Goal: Task Accomplishment & Management: Manage account settings

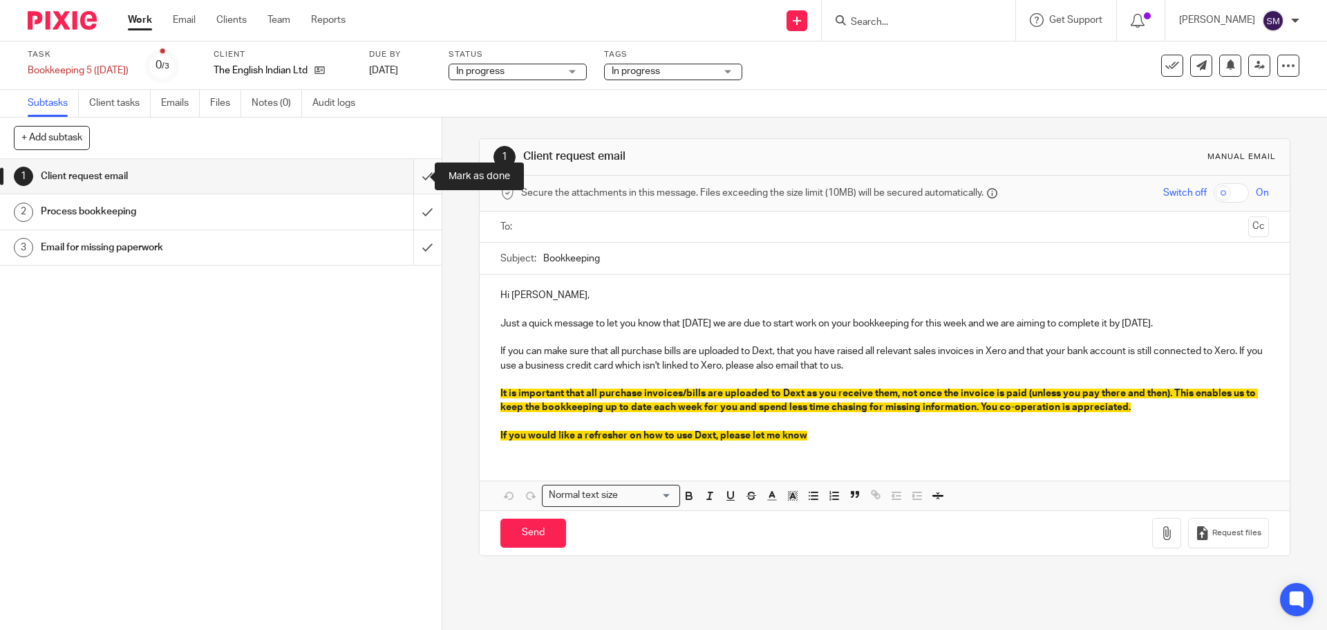
drag, startPoint x: 0, startPoint y: 0, endPoint x: 407, endPoint y: 172, distance: 442.0
click at [407, 172] on input "submit" at bounding box center [221, 176] width 442 height 35
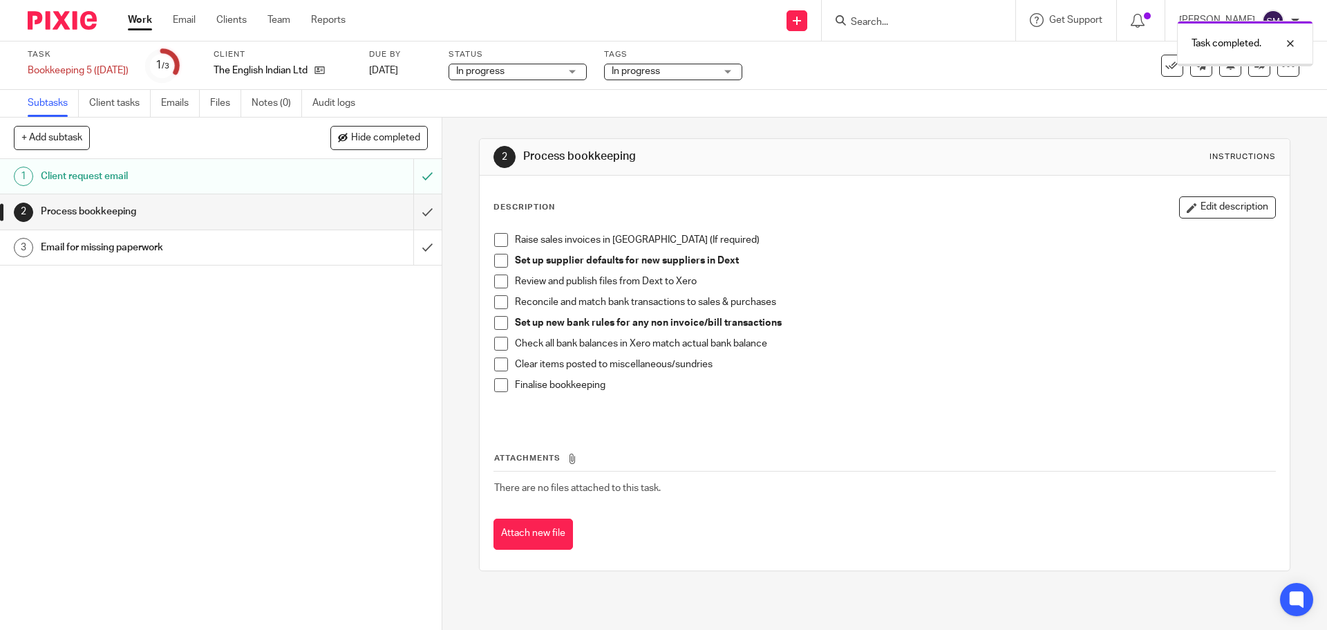
click at [415, 217] on input "submit" at bounding box center [221, 211] width 442 height 35
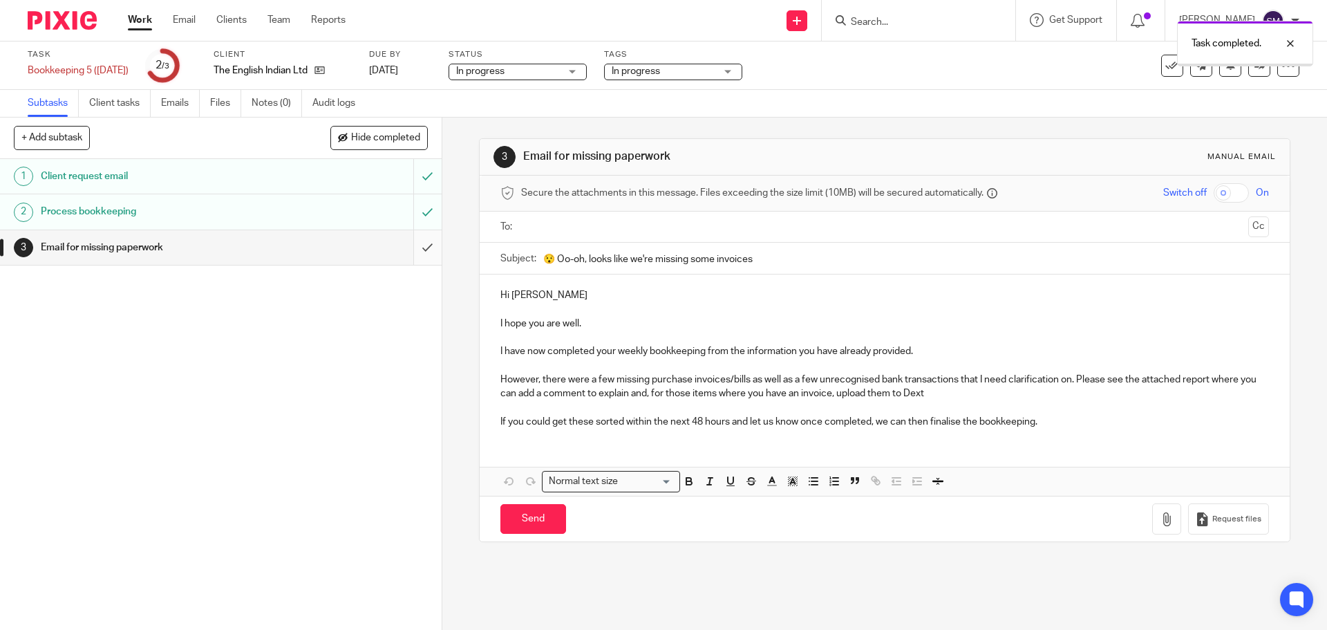
click at [412, 242] on input "submit" at bounding box center [221, 247] width 442 height 35
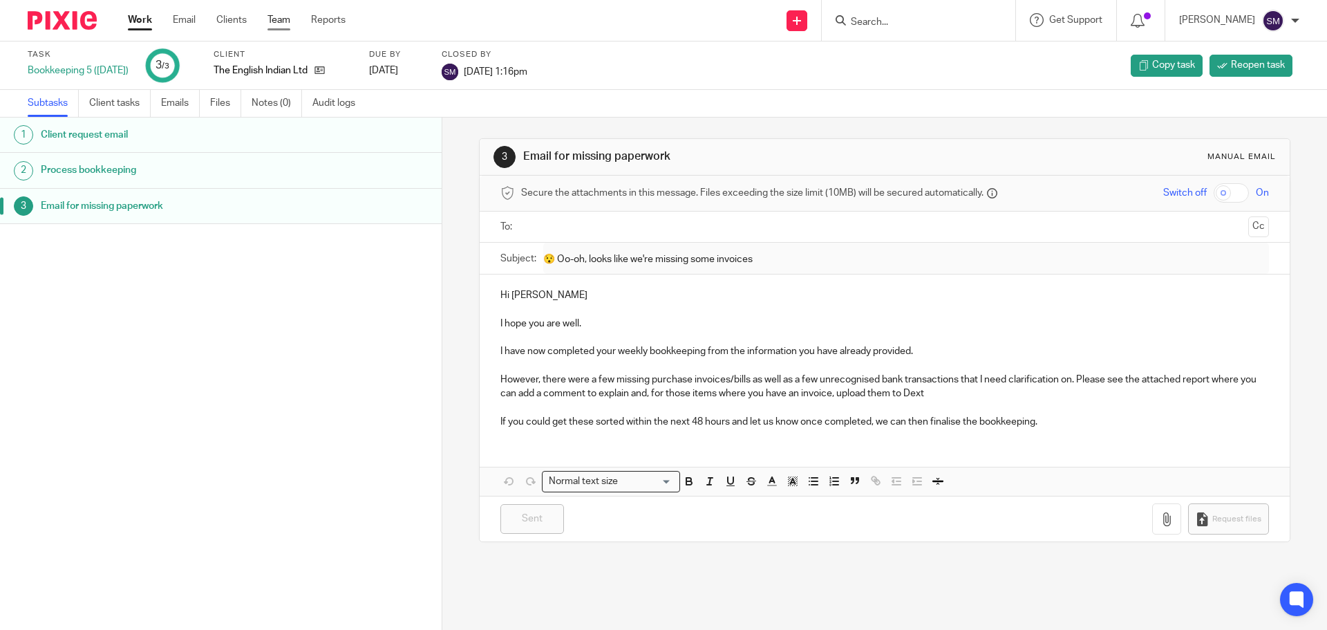
click at [272, 15] on link "Team" at bounding box center [278, 20] width 23 height 14
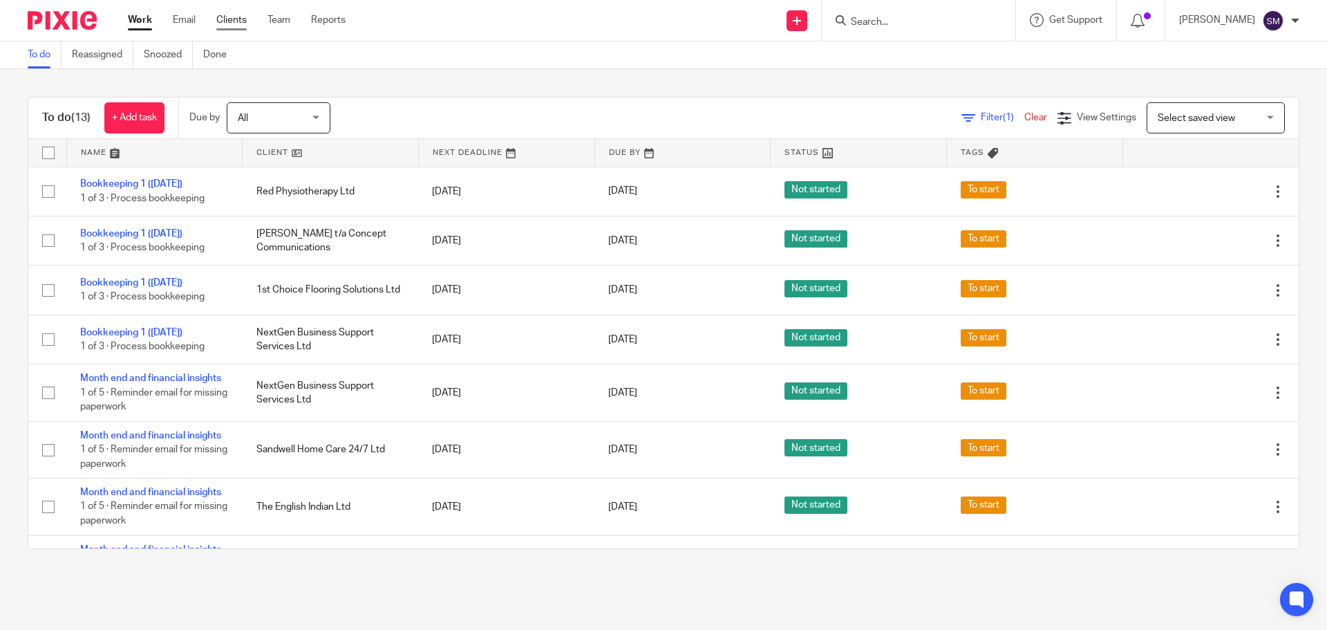
click at [245, 23] on link "Clients" at bounding box center [231, 20] width 30 height 14
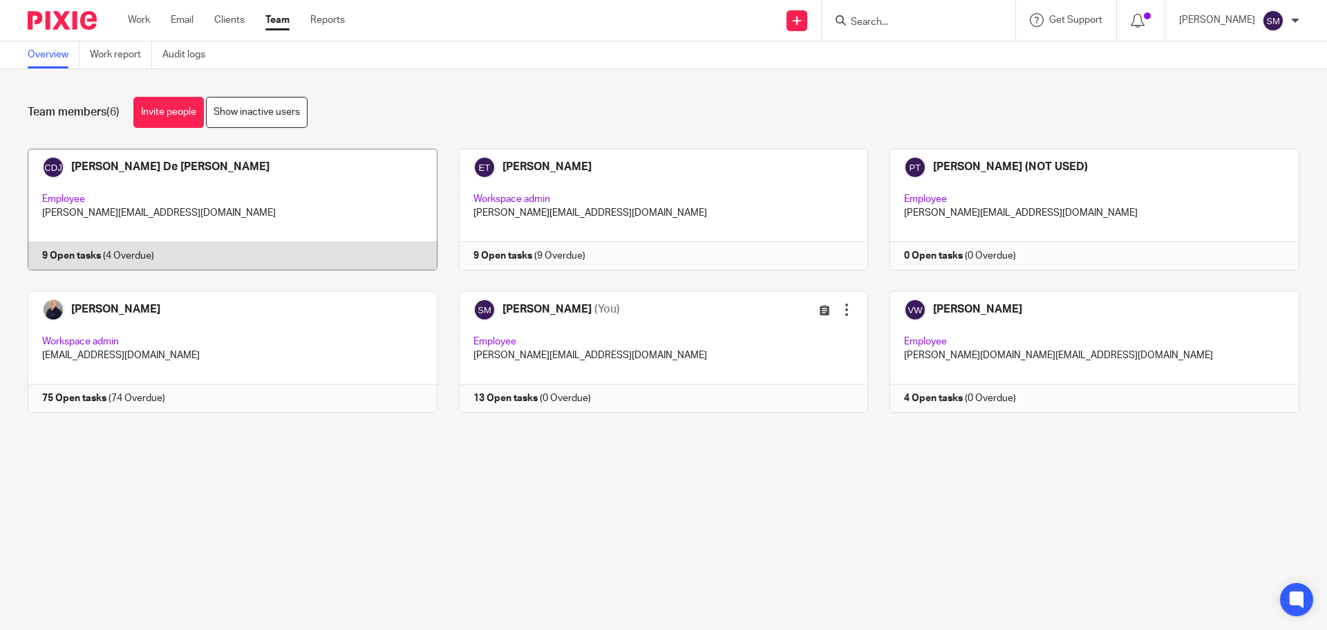
click at [79, 252] on link at bounding box center [221, 210] width 431 height 122
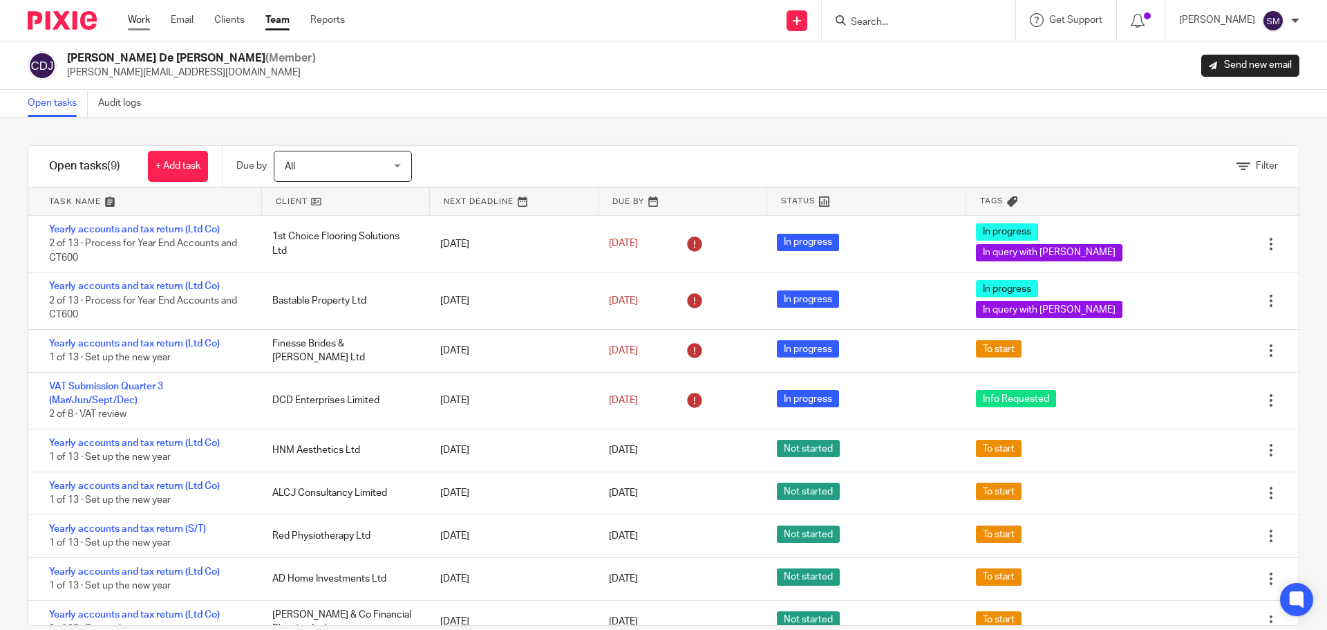
click at [128, 17] on link "Work" at bounding box center [139, 20] width 22 height 14
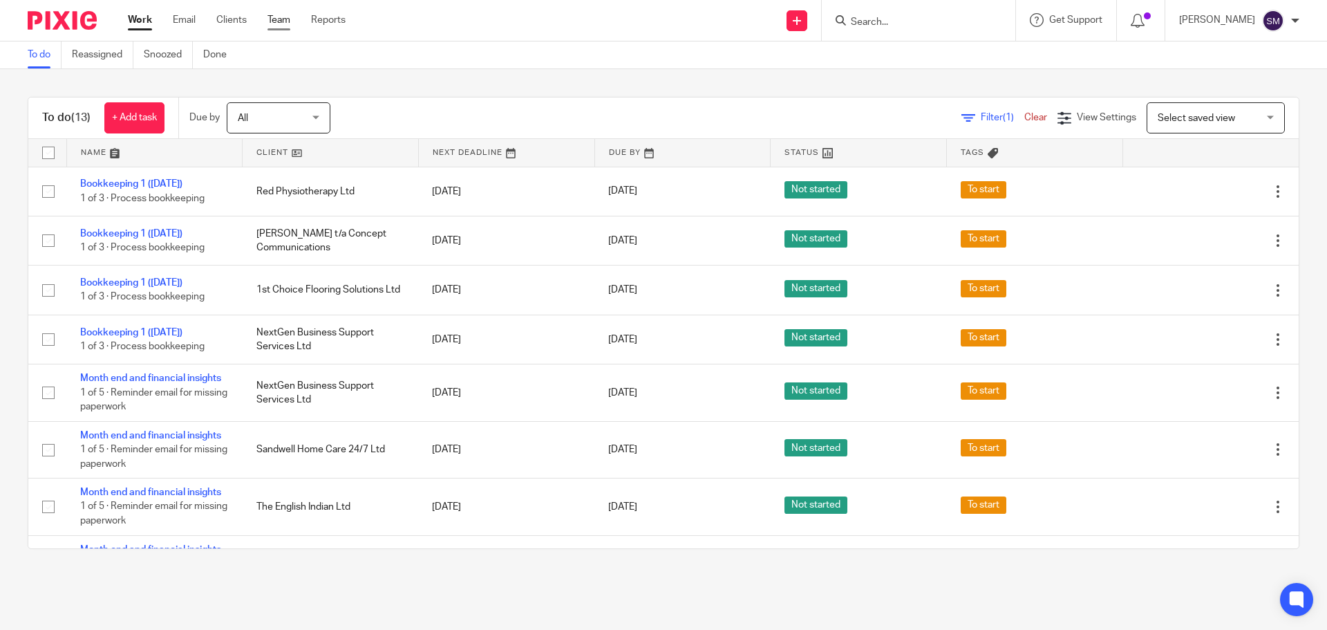
click at [289, 21] on link "Team" at bounding box center [278, 20] width 23 height 14
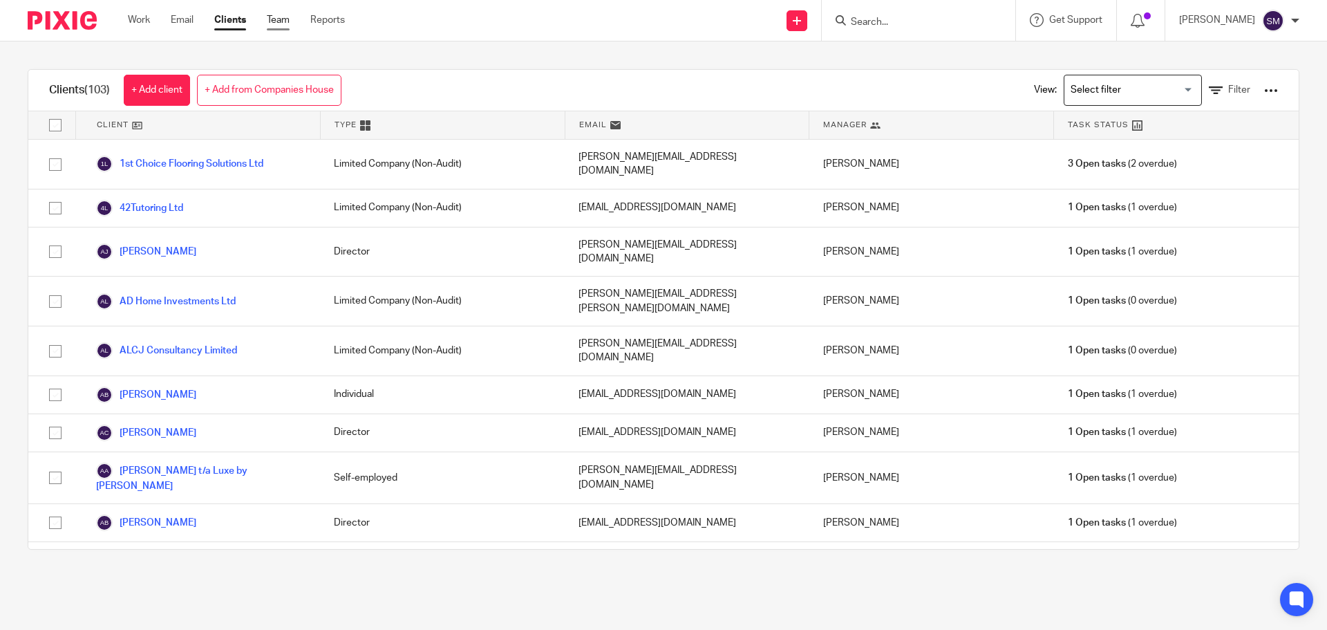
click at [281, 21] on link "Team" at bounding box center [278, 20] width 23 height 14
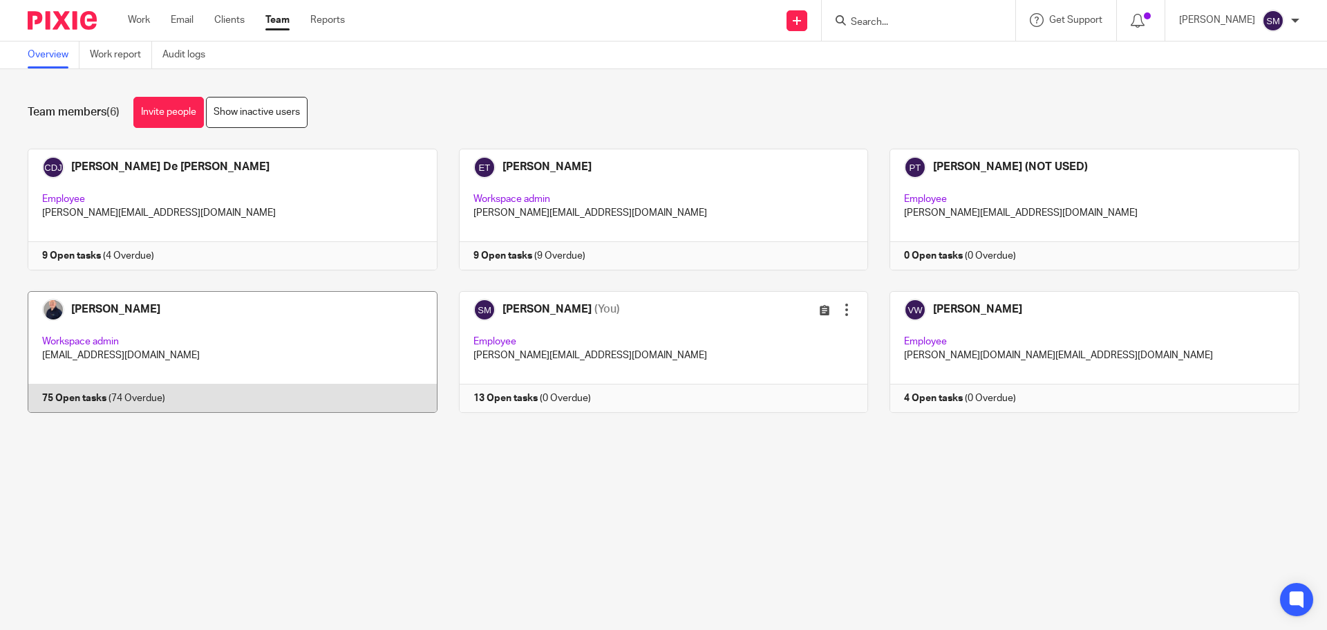
click at [91, 392] on link at bounding box center [221, 352] width 431 height 122
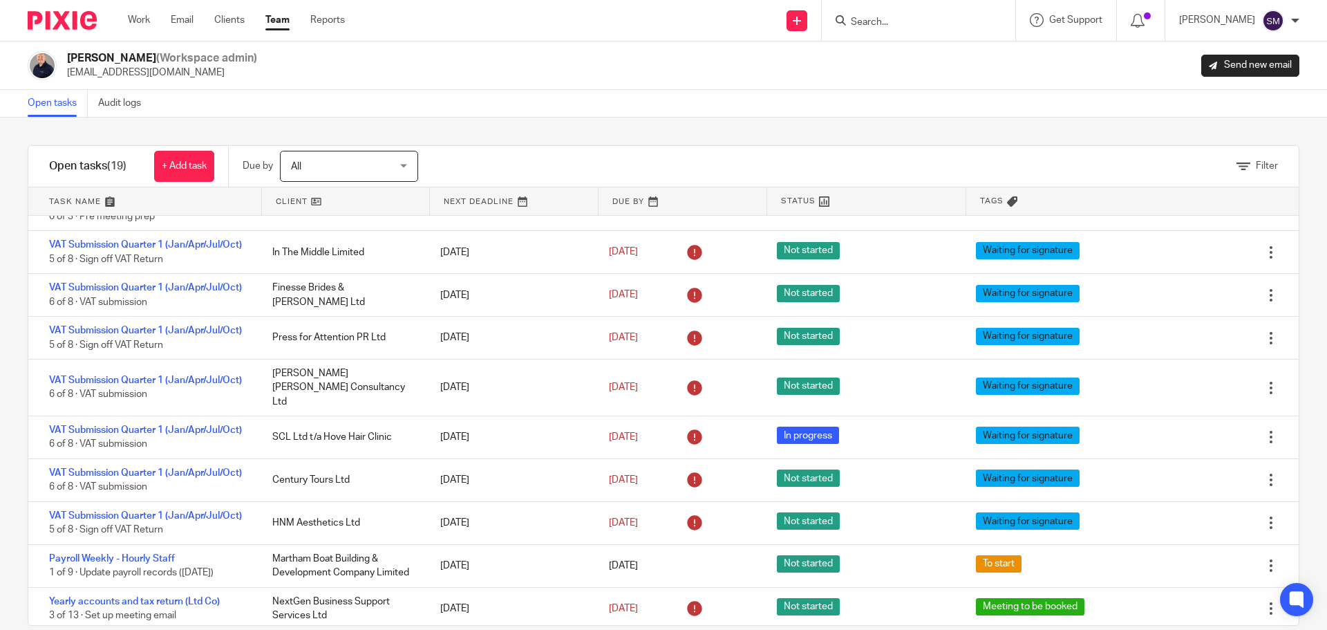
drag, startPoint x: 276, startPoint y: 24, endPoint x: 283, endPoint y: 22, distance: 7.2
click at [276, 24] on link "Team" at bounding box center [277, 20] width 24 height 14
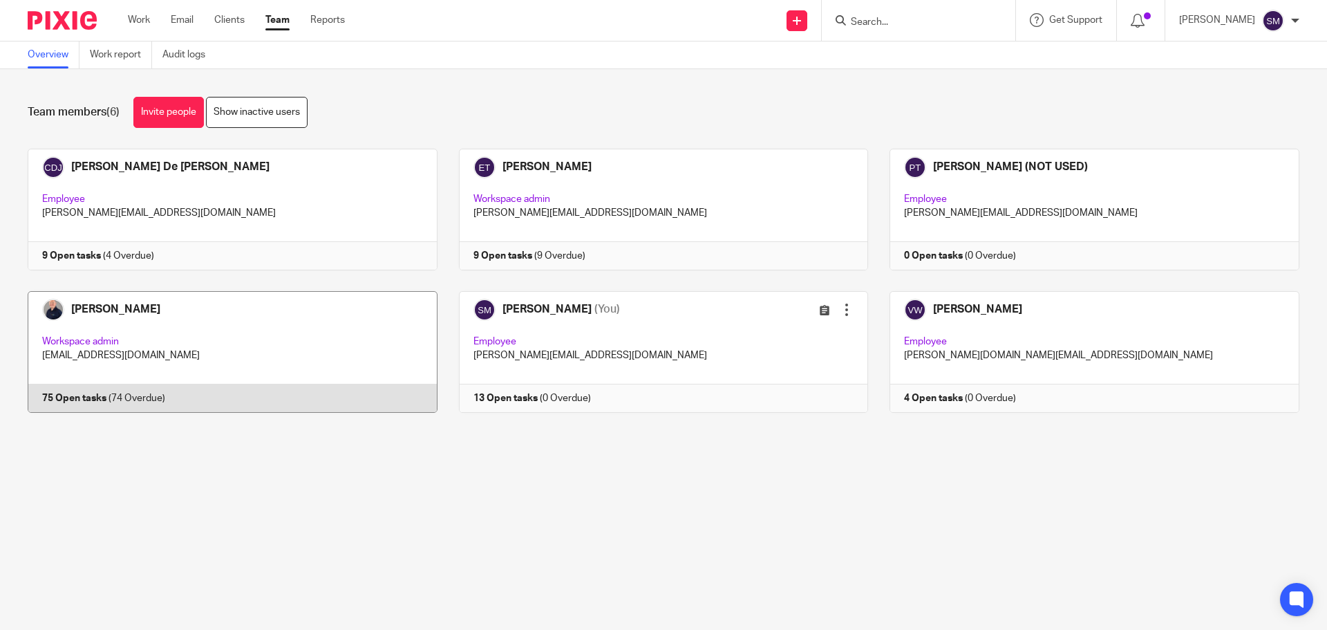
click at [68, 395] on link at bounding box center [221, 352] width 431 height 122
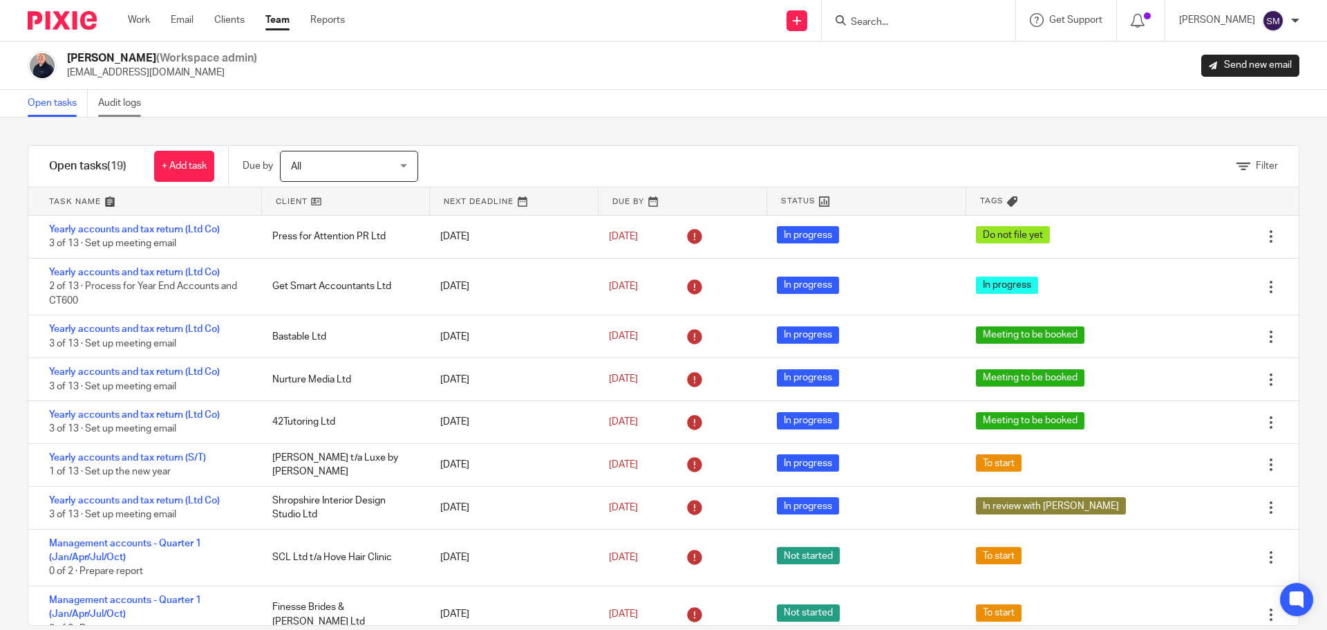
click at [119, 100] on link "Audit logs" at bounding box center [124, 103] width 53 height 27
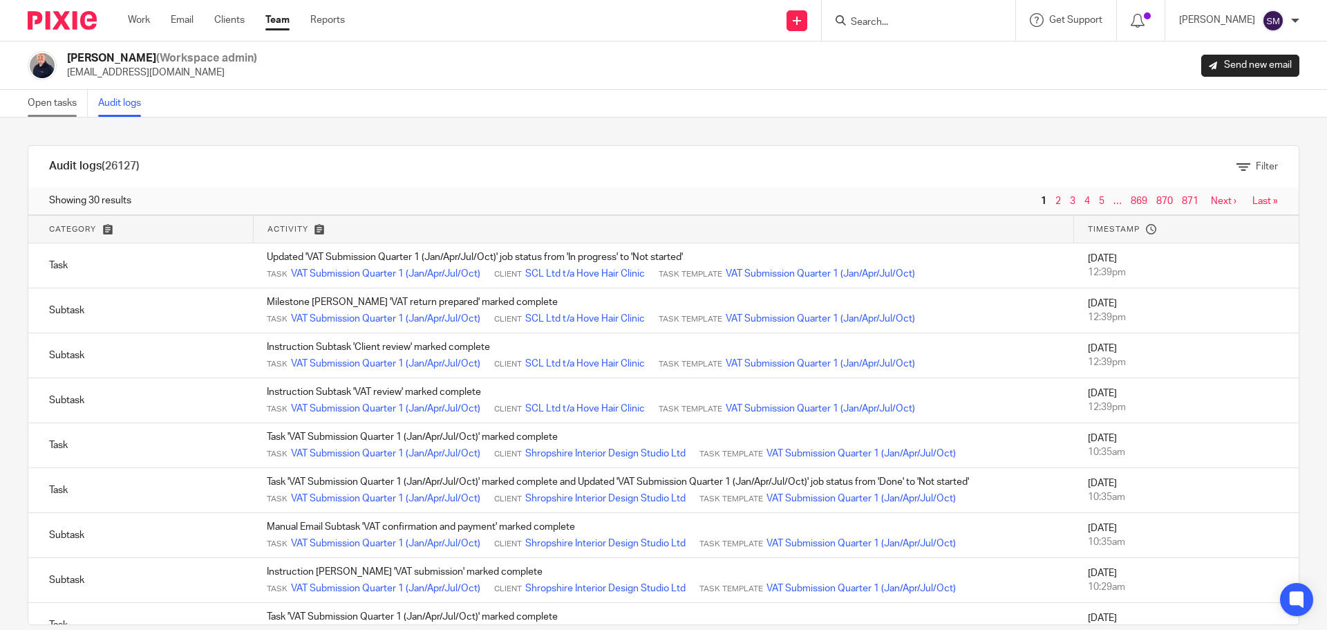
click at [48, 105] on link "Open tasks" at bounding box center [58, 103] width 60 height 27
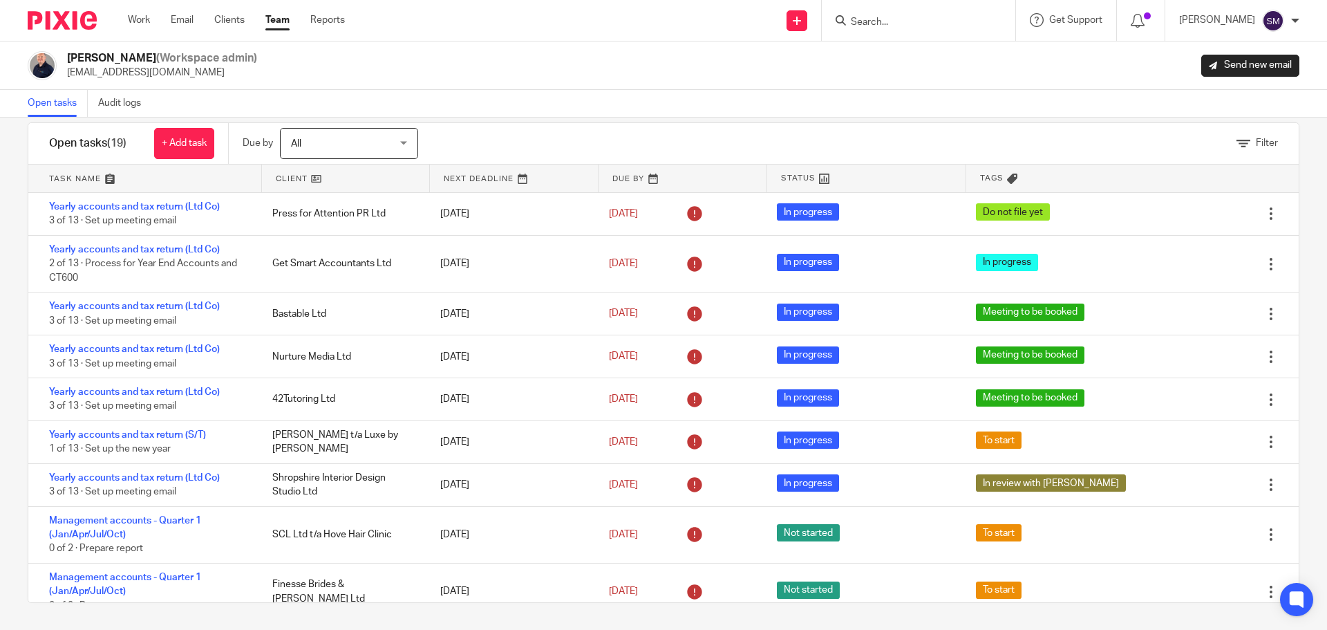
click at [398, 144] on div "All All" at bounding box center [349, 143] width 138 height 31
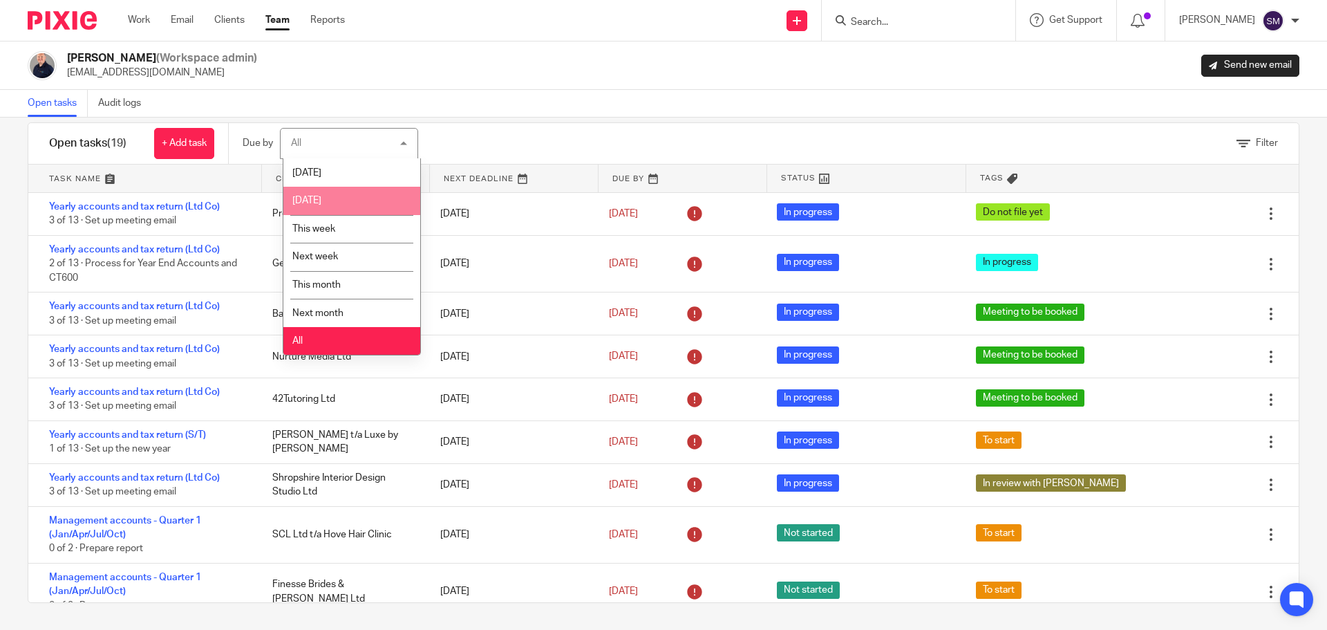
click at [502, 147] on div "Filter" at bounding box center [876, 143] width 846 height 41
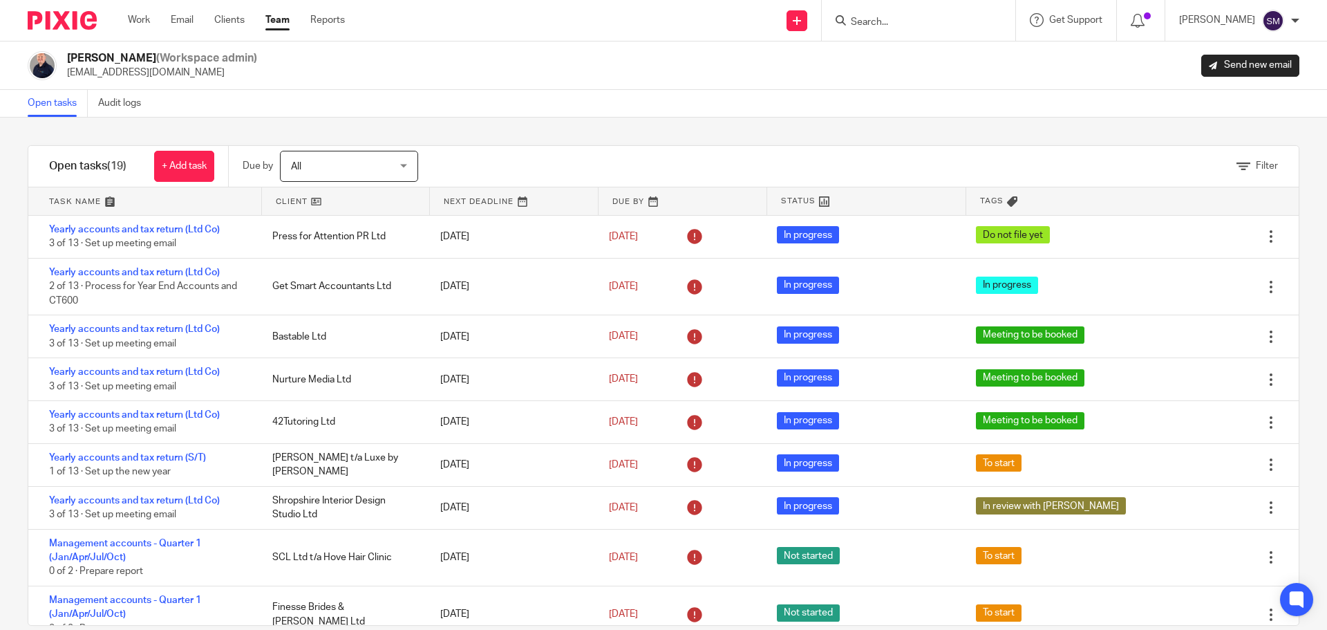
click at [282, 23] on link "Team" at bounding box center [277, 20] width 24 height 14
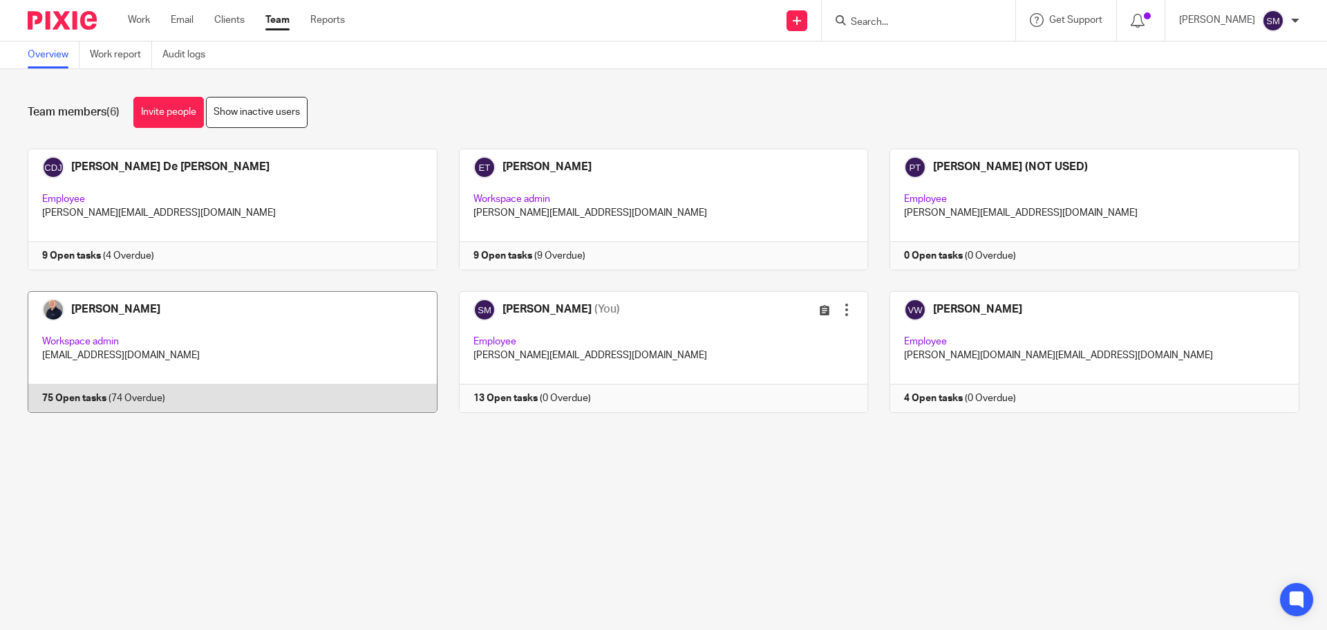
click at [76, 393] on link at bounding box center [221, 352] width 431 height 122
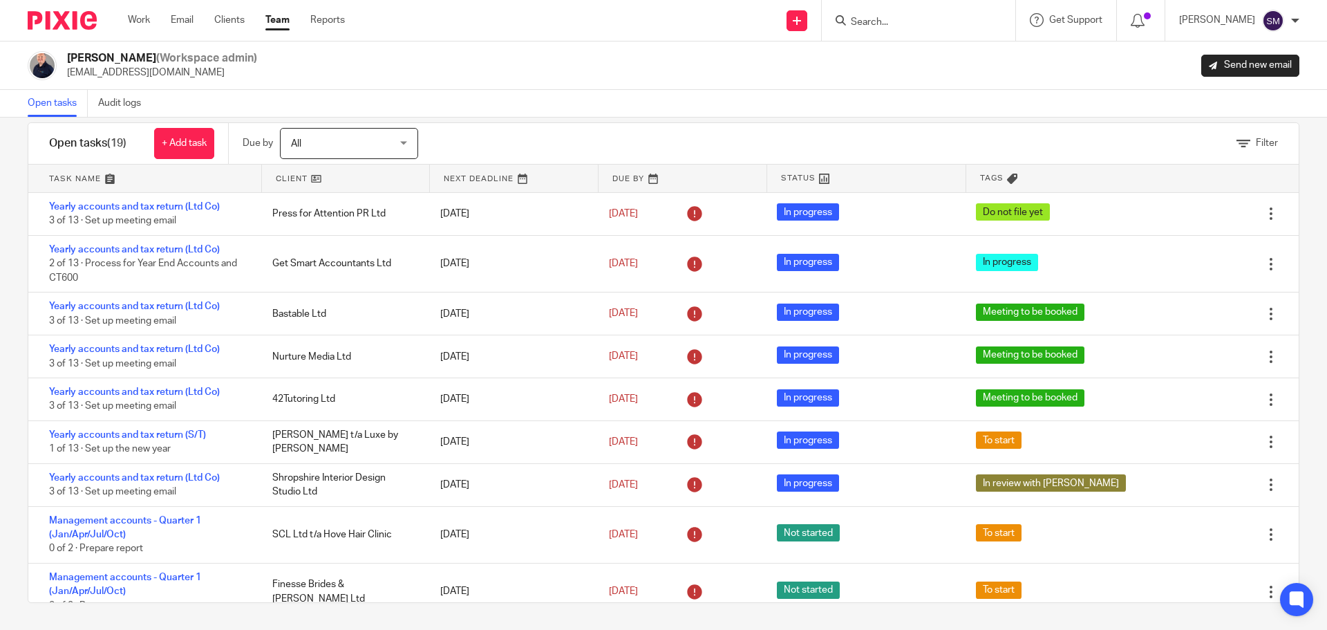
click at [267, 21] on link "Team" at bounding box center [277, 20] width 24 height 14
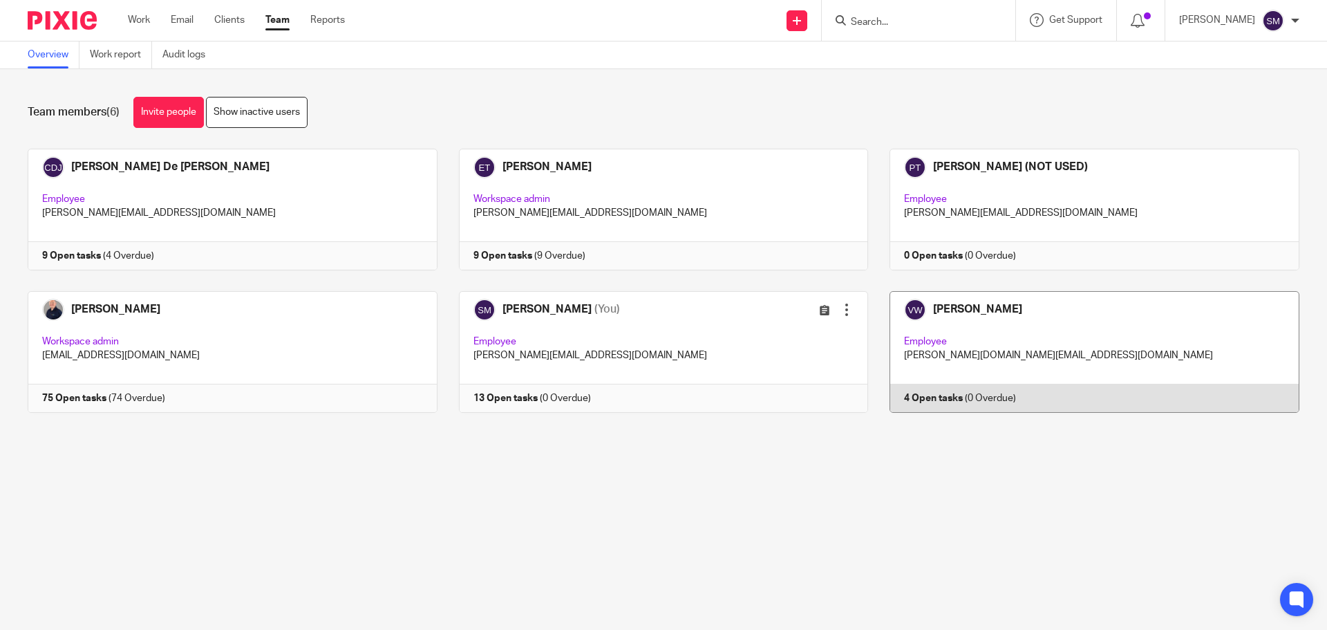
click at [934, 397] on link at bounding box center [1083, 352] width 431 height 122
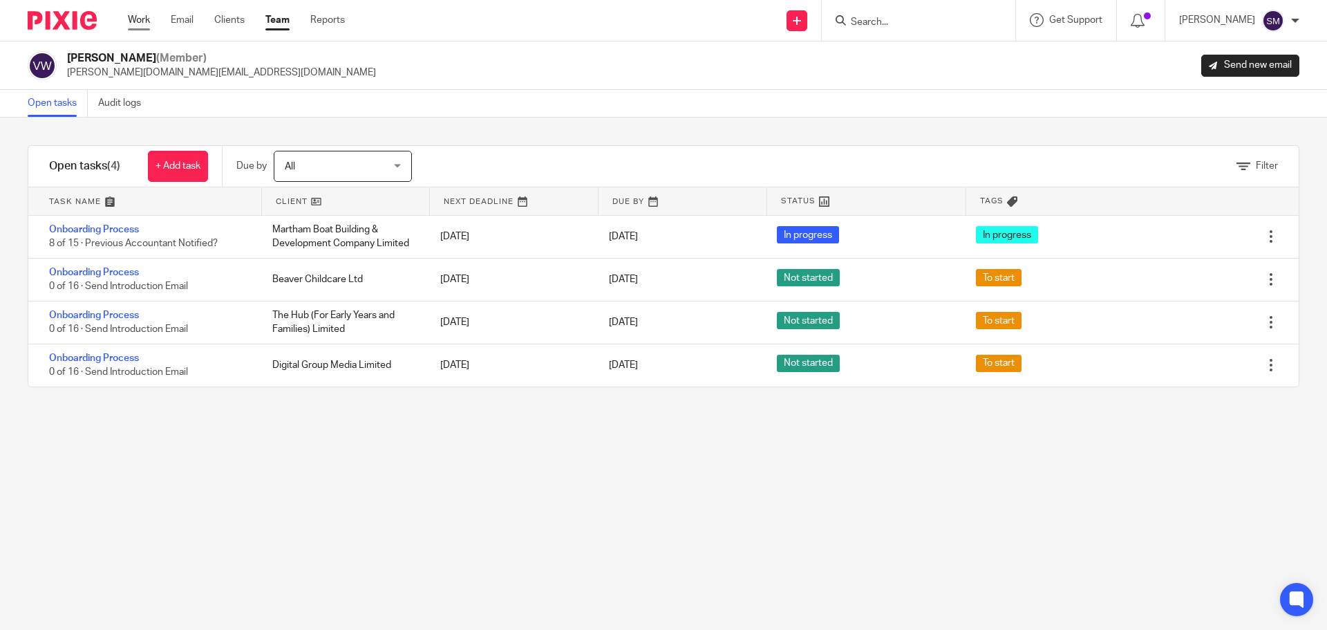
click at [142, 20] on link "Work" at bounding box center [139, 20] width 22 height 14
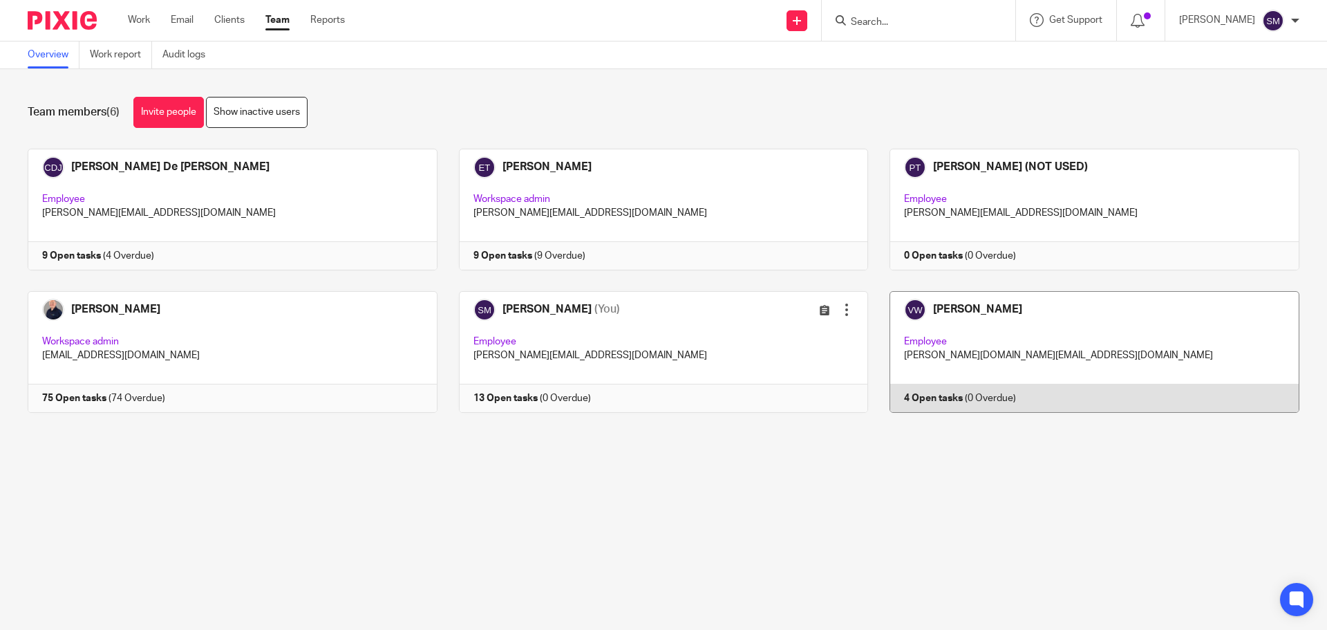
click at [944, 310] on link at bounding box center [1083, 352] width 431 height 122
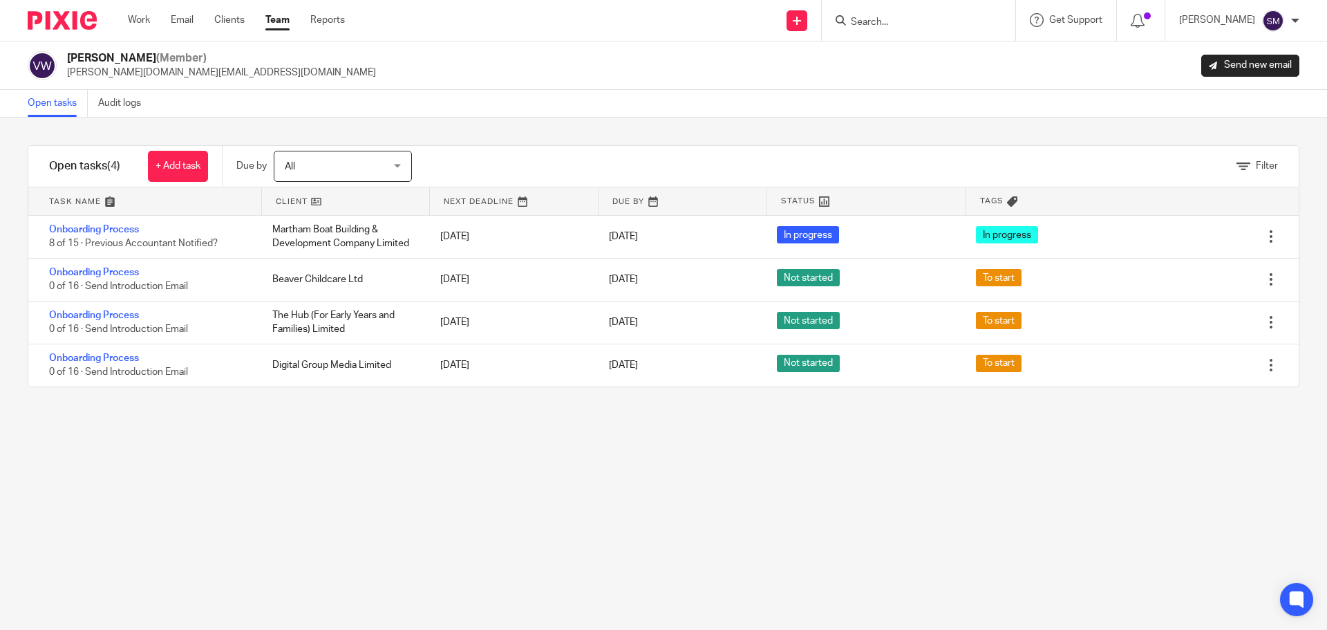
click at [280, 17] on link "Team" at bounding box center [277, 20] width 24 height 14
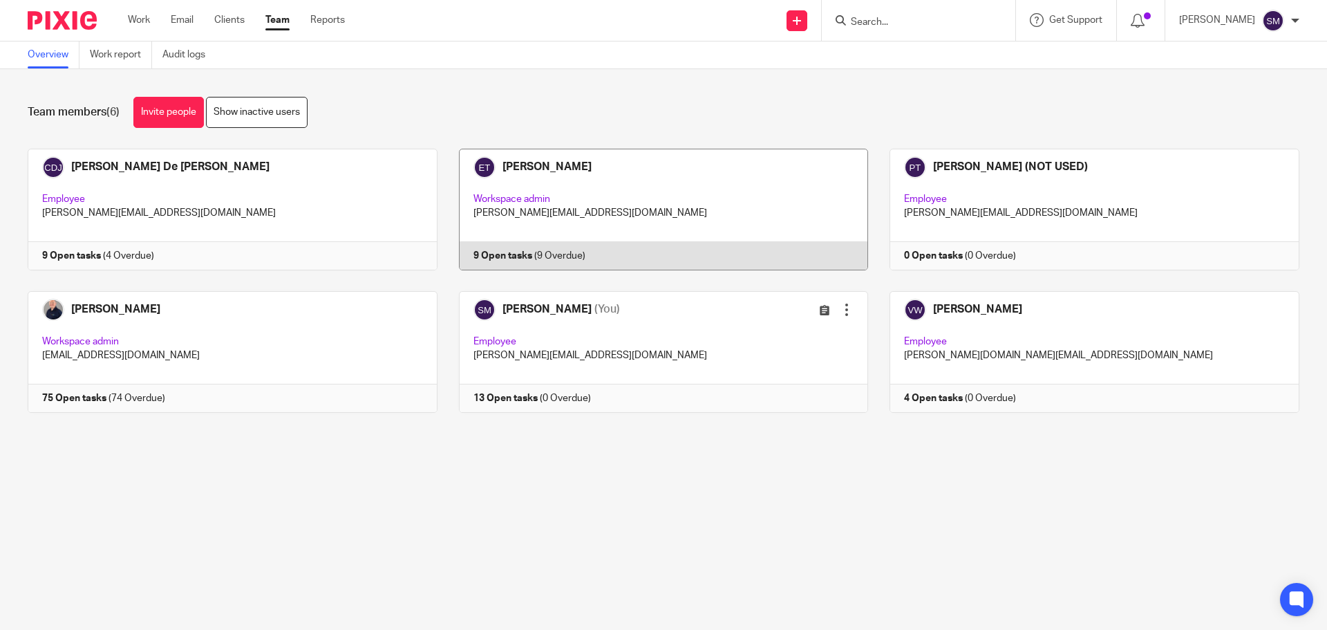
click at [517, 250] on link at bounding box center [653, 210] width 431 height 122
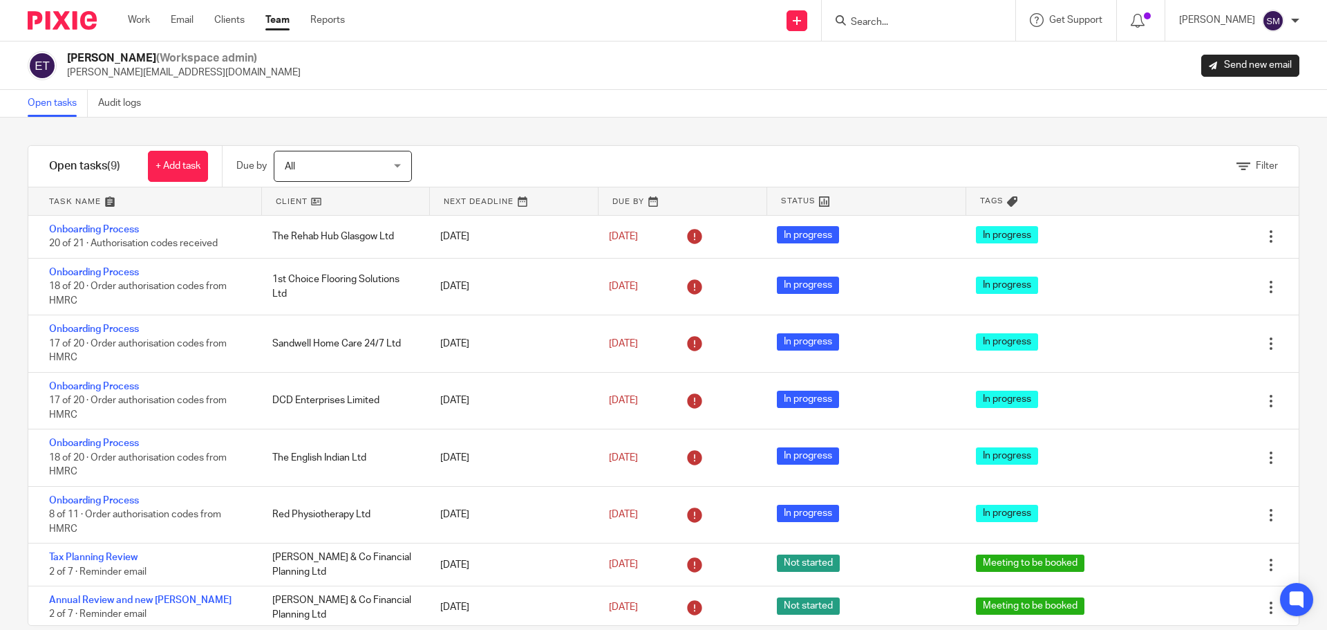
click at [281, 17] on link "Team" at bounding box center [277, 20] width 24 height 14
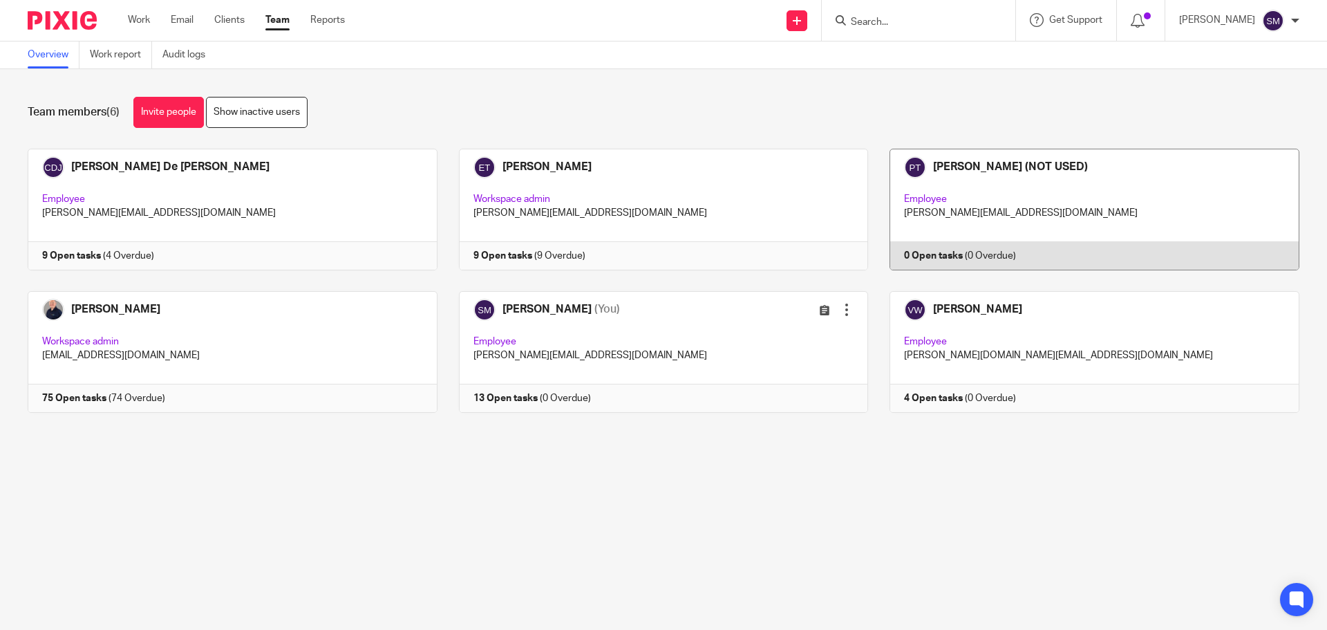
click at [961, 165] on link at bounding box center [1083, 210] width 431 height 122
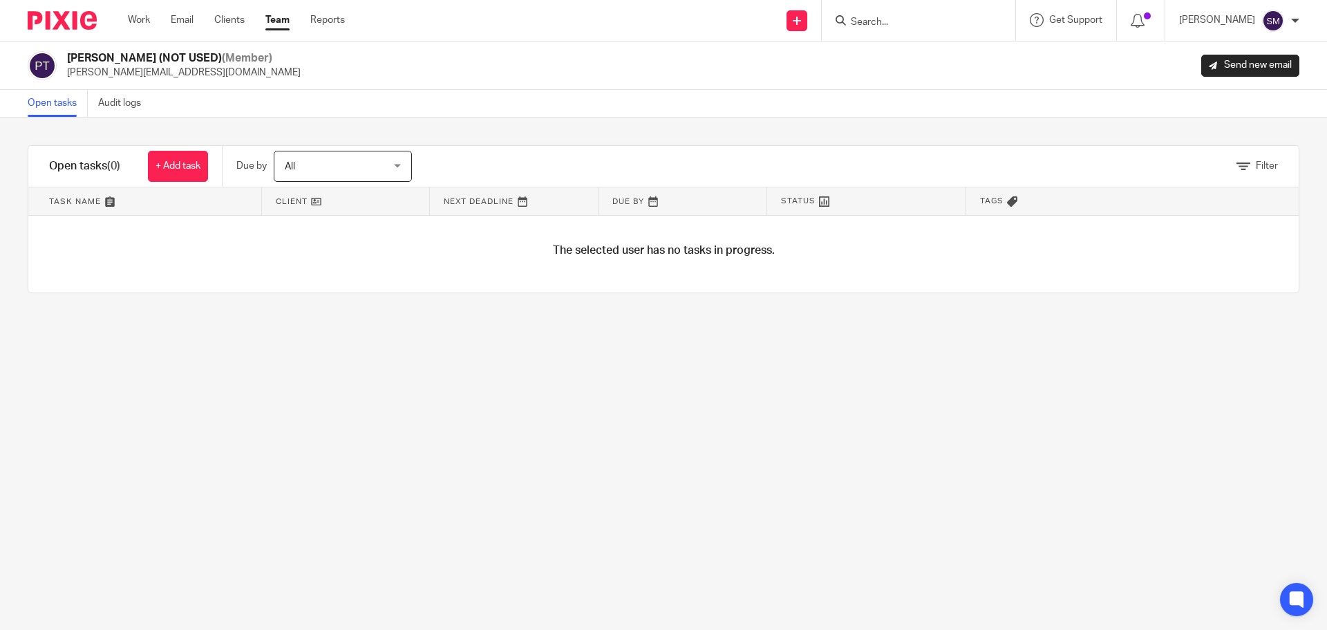
click at [273, 24] on link "Team" at bounding box center [277, 20] width 24 height 14
